Goal: Navigation & Orientation: Find specific page/section

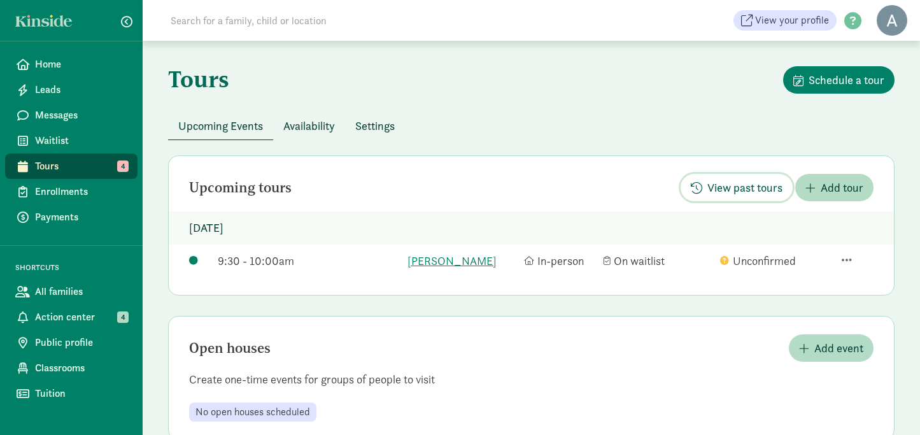
click at [737, 182] on span "View past tours" at bounding box center [745, 187] width 75 height 17
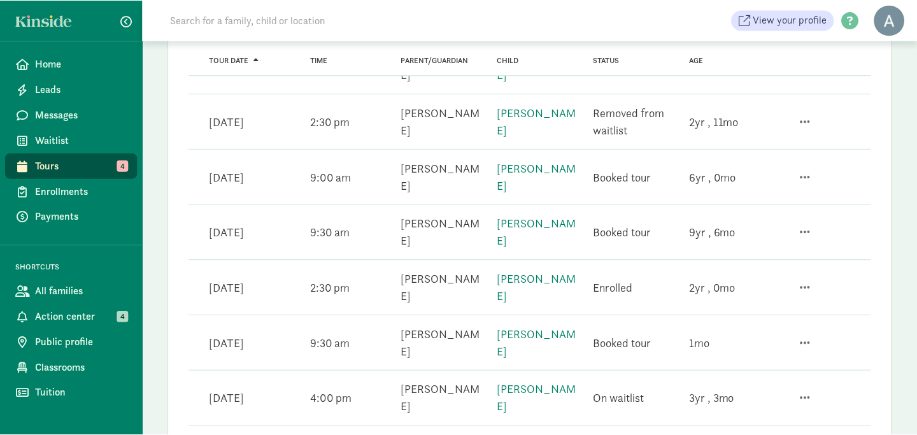
scroll to position [810, 0]
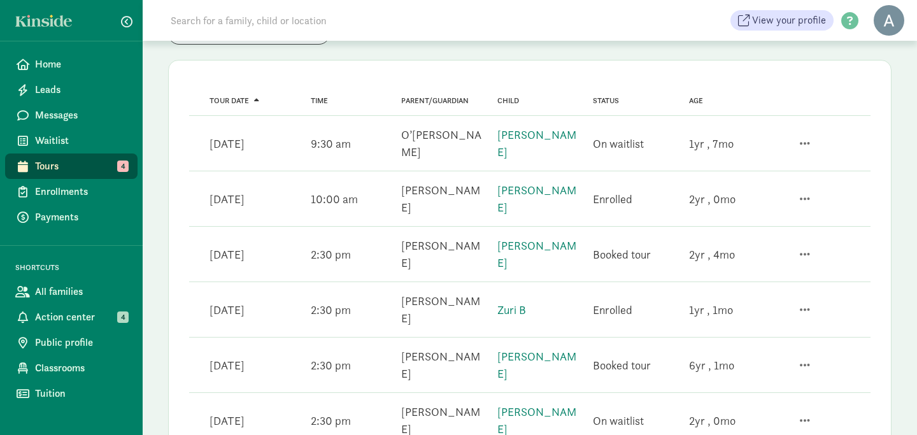
scroll to position [0, 0]
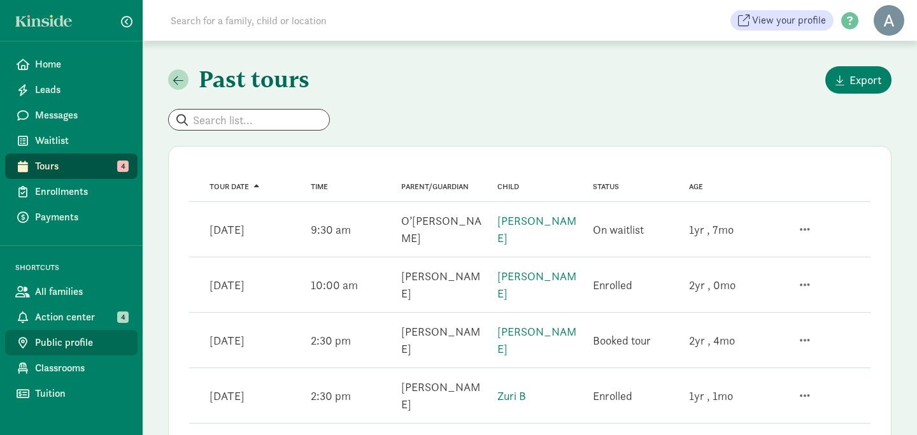
click at [82, 339] on span "Public profile" at bounding box center [81, 342] width 92 height 15
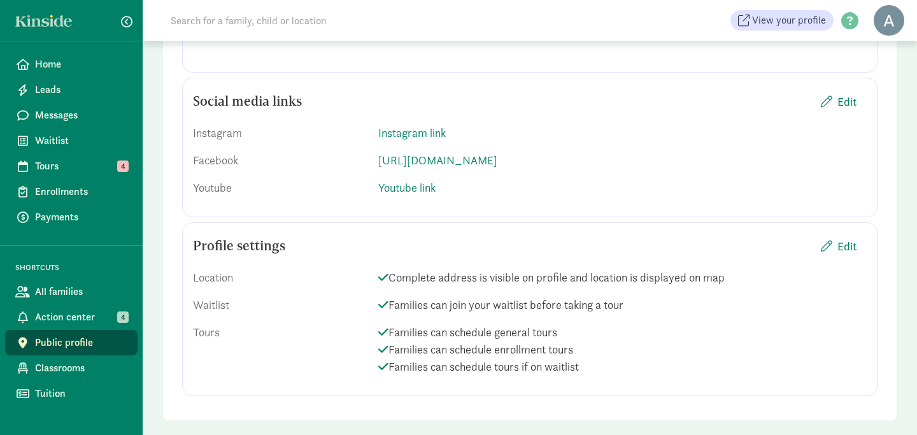
scroll to position [1846, 0]
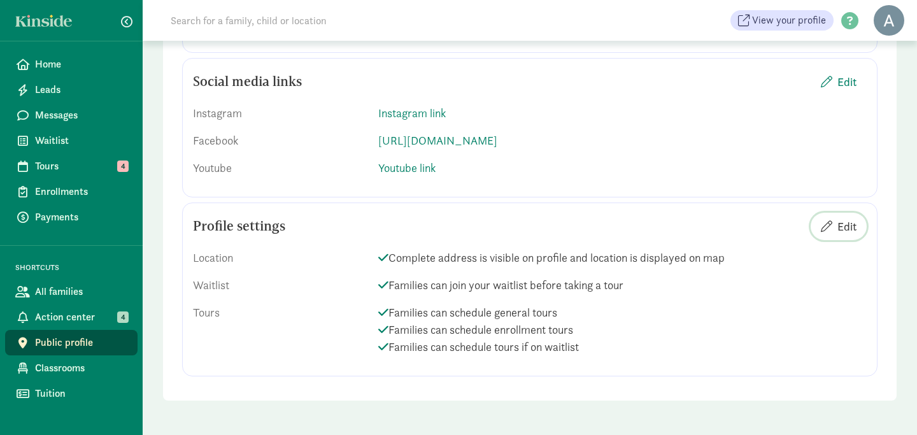
click at [852, 229] on span "Edit" at bounding box center [847, 226] width 19 height 17
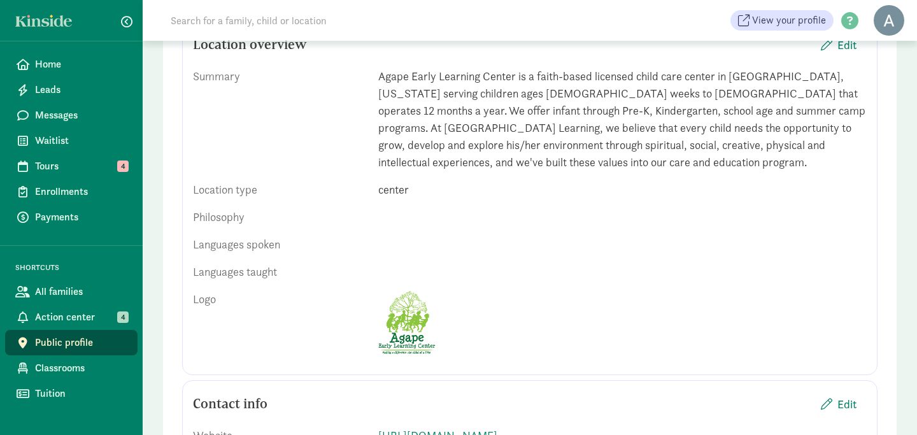
scroll to position [0, 0]
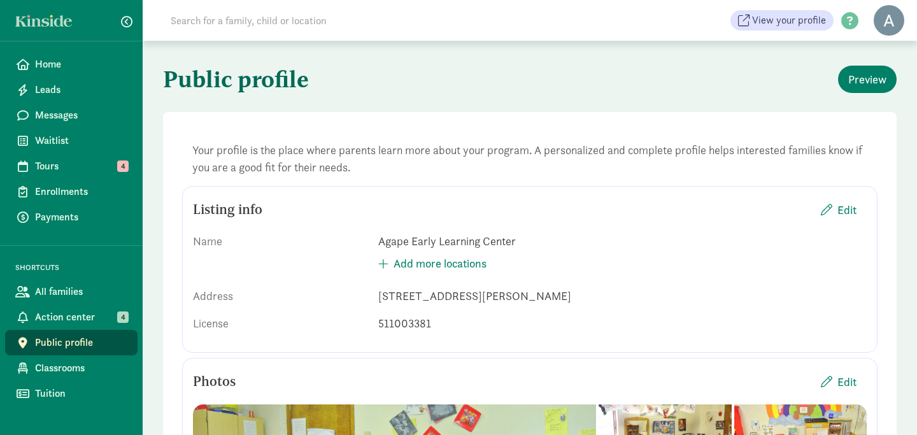
click at [57, 20] on link at bounding box center [47, 21] width 64 height 12
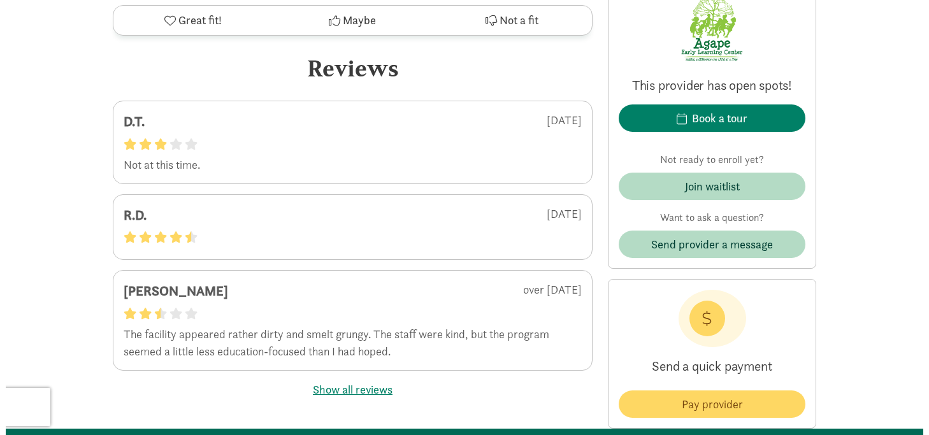
scroll to position [2622, 0]
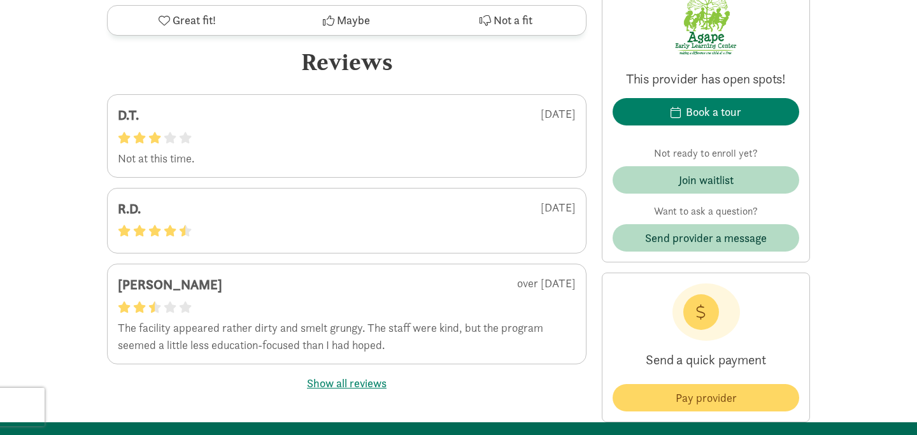
click at [375, 375] on button "Show all reviews" at bounding box center [347, 383] width 80 height 17
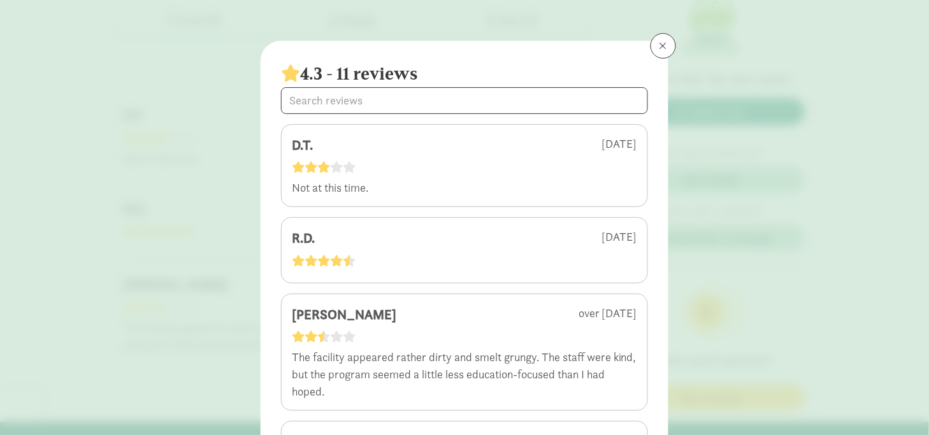
click at [303, 143] on div "D.T." at bounding box center [350, 145] width 117 height 20
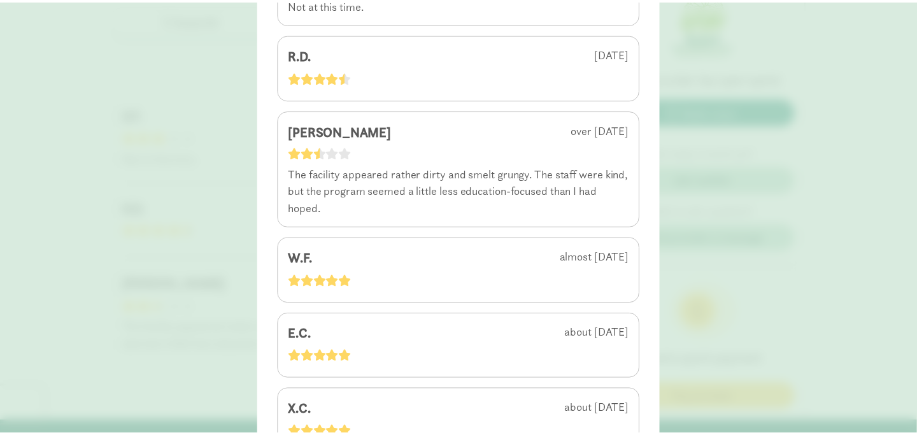
scroll to position [0, 0]
